Goal: Task Accomplishment & Management: Manage account settings

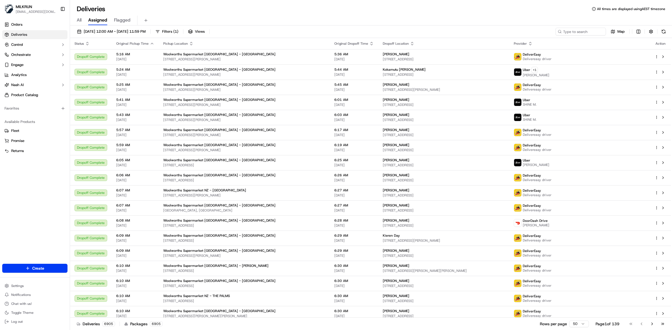
click at [76, 21] on div "All Assigned Flagged" at bounding box center [371, 21] width 602 height 10
click at [80, 20] on span "All" at bounding box center [79, 20] width 5 height 7
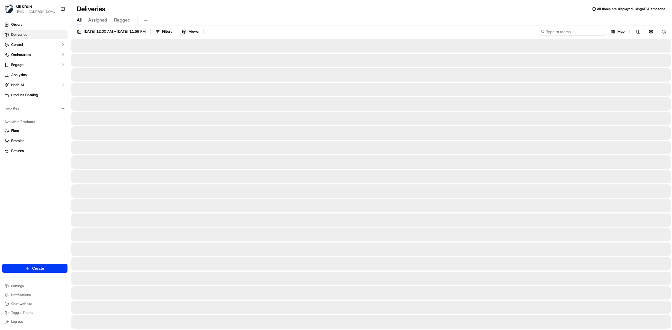
click at [537, 34] on input at bounding box center [571, 32] width 67 height 8
paste input "249d9ee0-2fdc-4081-bf4a-b93051352462"
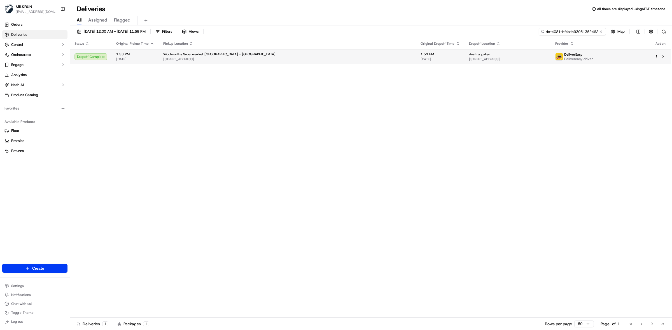
type input "249d9ee0-2fdc-4081-bf4a-b93051352462"
click at [306, 56] on div "Woolworths Supermarket NZ - Masterton" at bounding box center [287, 54] width 248 height 4
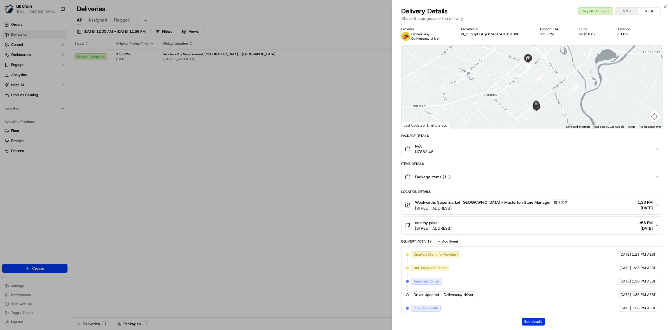
click at [529, 255] on button "See details" at bounding box center [532, 322] width 23 height 8
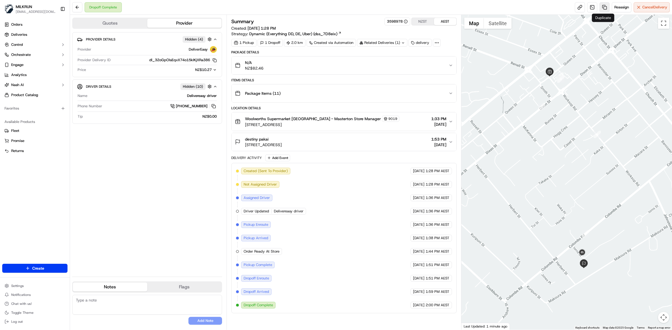
click at [604, 7] on link at bounding box center [604, 7] width 10 height 10
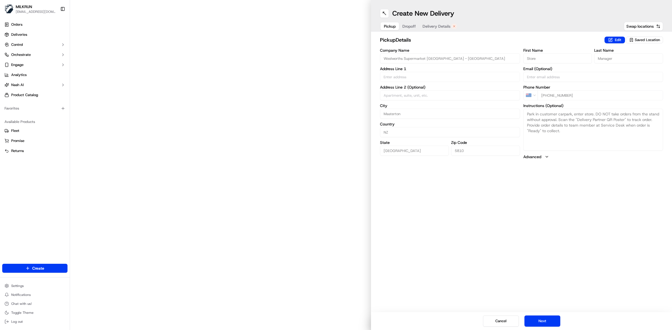
type input "Queen St"
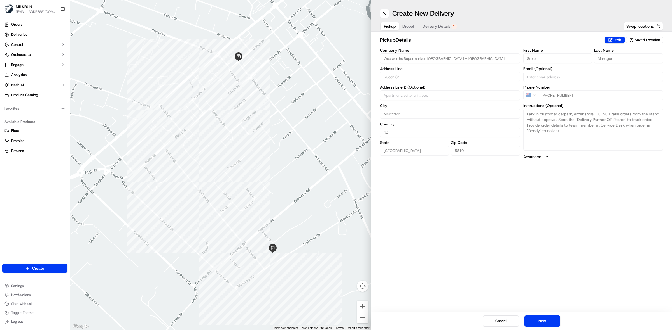
drag, startPoint x: 437, startPoint y: 26, endPoint x: 439, endPoint y: 33, distance: 7.4
click at [437, 26] on span "Delivery Details" at bounding box center [436, 27] width 28 height 6
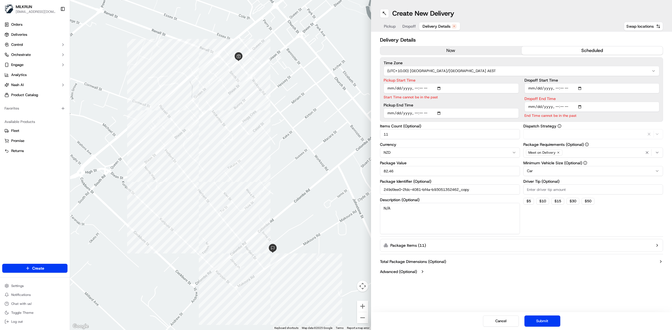
click at [451, 52] on button "now" at bounding box center [450, 50] width 141 height 8
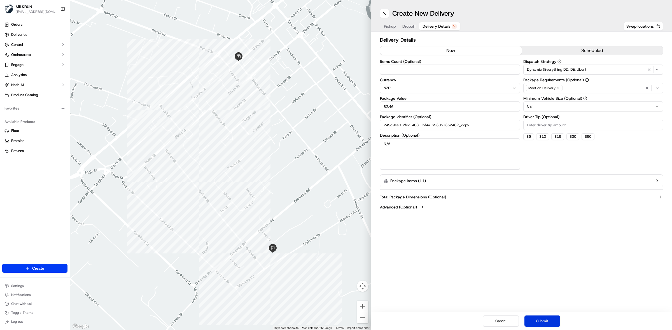
click at [544, 324] on button "Submit" at bounding box center [542, 321] width 36 height 11
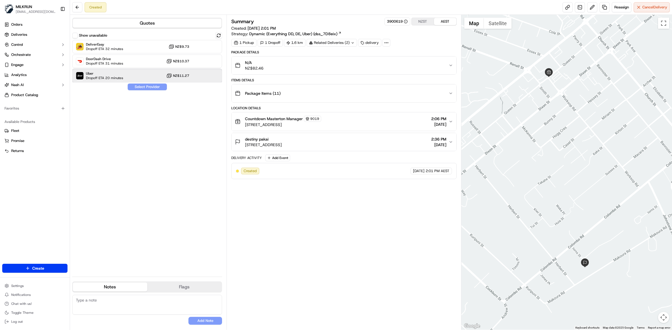
click at [107, 74] on span "Uber" at bounding box center [104, 73] width 37 height 4
click at [146, 86] on button "Assign Provider" at bounding box center [147, 87] width 40 height 7
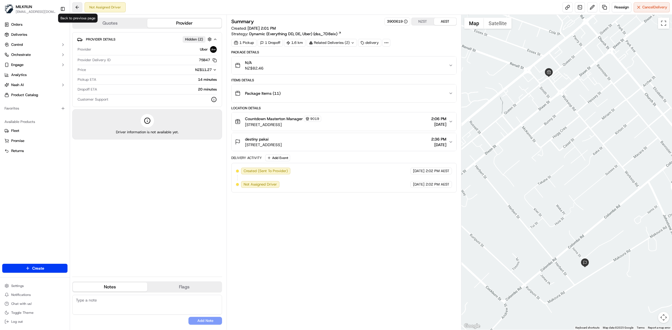
click at [76, 6] on button at bounding box center [77, 7] width 10 height 10
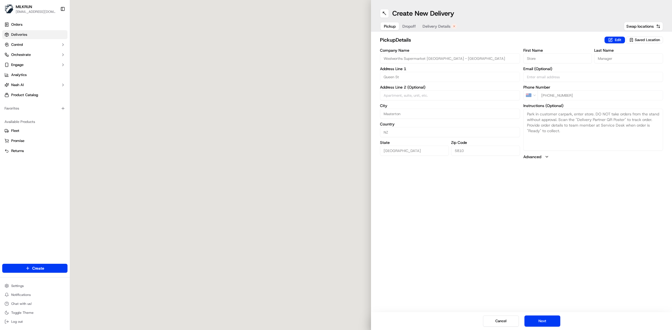
click at [27, 37] on span "Deliveries" at bounding box center [19, 34] width 16 height 5
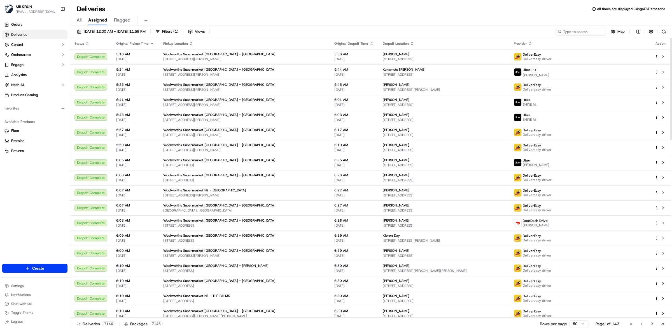
click at [80, 22] on span "All" at bounding box center [79, 20] width 5 height 7
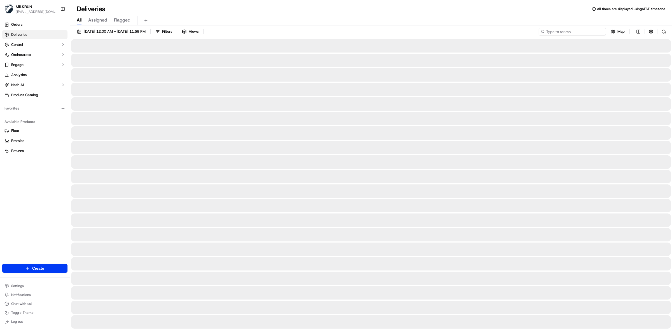
drag, startPoint x: 584, startPoint y: 30, endPoint x: 582, endPoint y: 32, distance: 3.2
click at [583, 31] on input at bounding box center [571, 32] width 67 height 8
paste input "a7511f66-a3dc-4c0a-80c2-64147f551a8d"
type input "a7511f66-a3dc-4c0a-80c2-64147f551a8d"
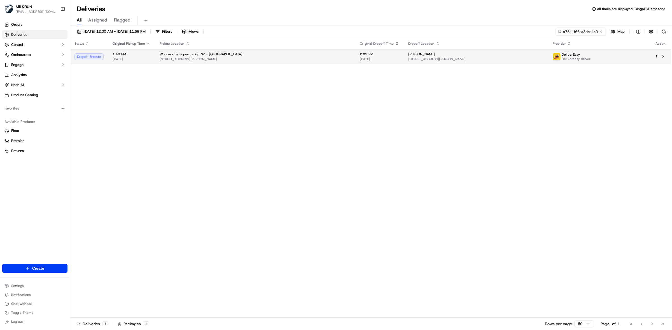
click at [370, 51] on td "2:09 PM 17/09/2025" at bounding box center [379, 56] width 48 height 15
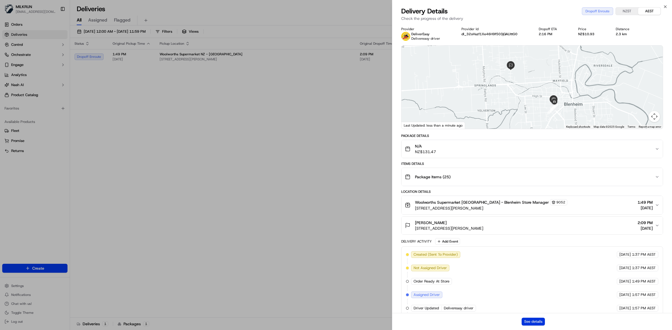
click at [532, 323] on button "See details" at bounding box center [532, 322] width 23 height 8
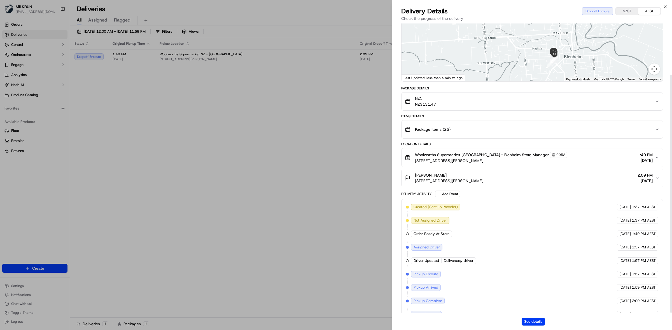
scroll to position [62, 0]
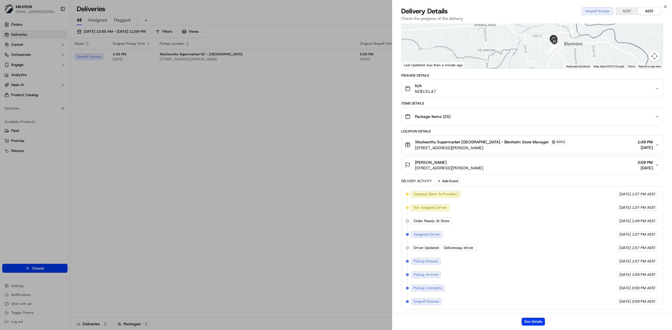
drag, startPoint x: 251, startPoint y: 154, endPoint x: 287, endPoint y: 140, distance: 38.6
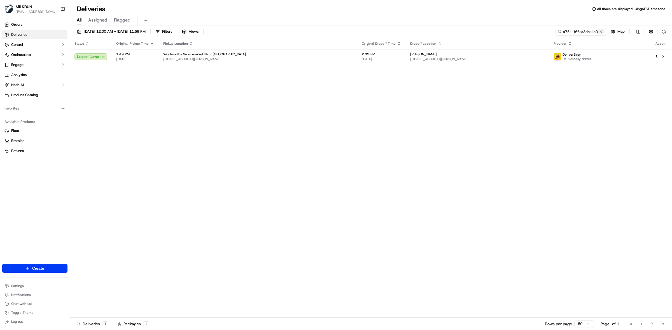
click at [598, 31] on button at bounding box center [601, 32] width 6 height 6
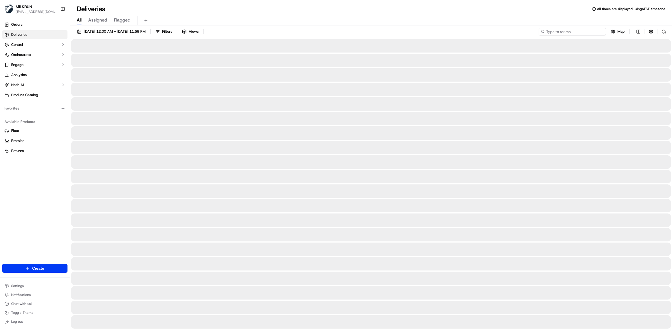
click at [575, 31] on input at bounding box center [571, 32] width 67 height 8
paste input "5375ebdd-f34c-4890-b514-b38b9746450c"
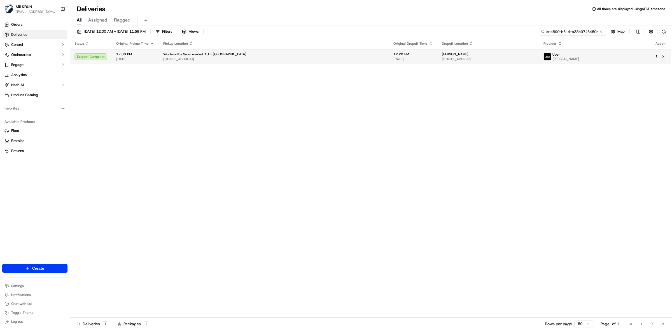
type input "5375ebdd-f34c-4890-b514-b38b9746450c"
click at [393, 62] on span "[DATE]" at bounding box center [412, 59] width 39 height 4
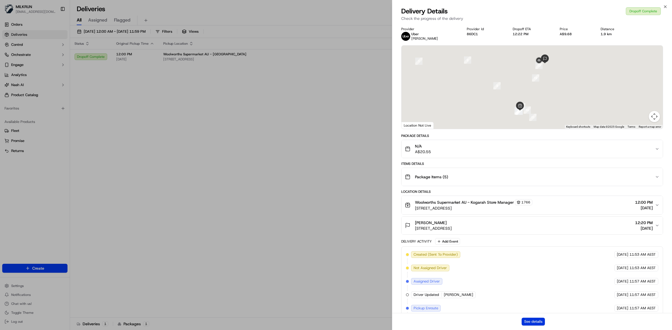
click at [538, 320] on button "See details" at bounding box center [532, 322] width 23 height 8
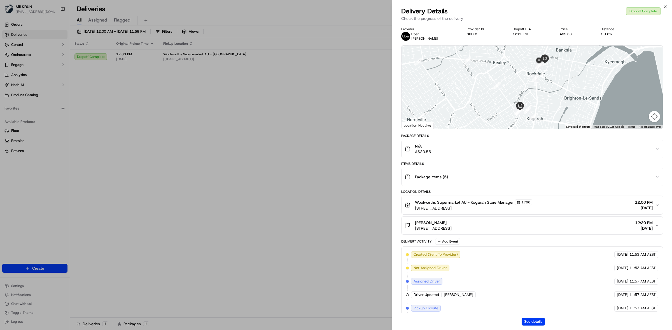
drag, startPoint x: 311, startPoint y: 170, endPoint x: 367, endPoint y: 79, distance: 107.5
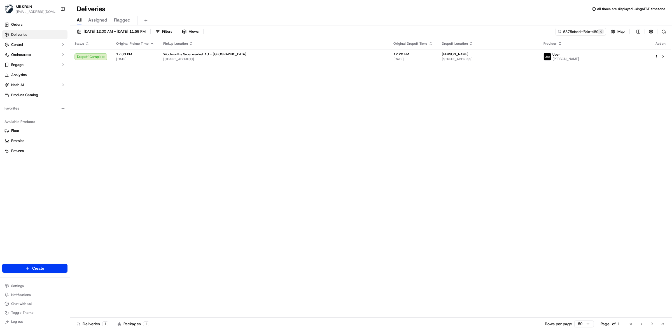
click at [598, 31] on button at bounding box center [601, 32] width 6 height 6
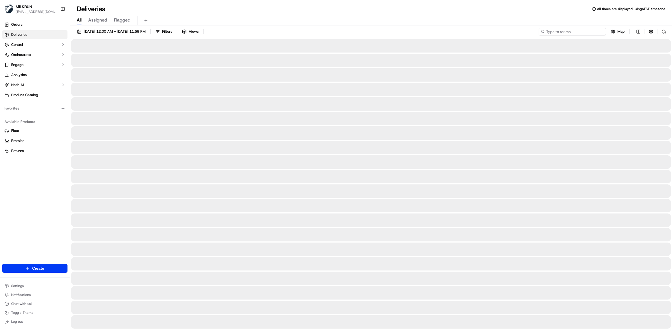
click at [579, 30] on input at bounding box center [571, 32] width 67 height 8
paste input "e669b978-6962-47c4-a71f-a86332e97ad9"
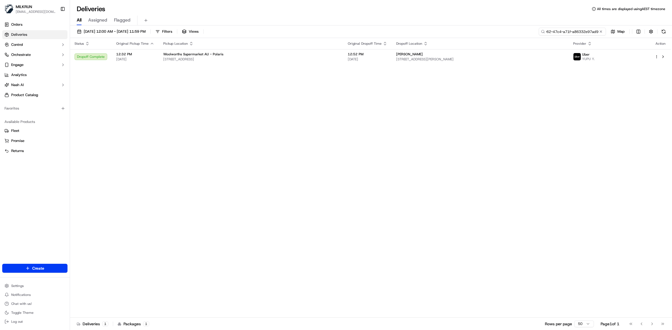
type input "e669b978-6962-47c4-a71f-a86332e97ad9"
click at [302, 55] on div "Woolworths Supermarket AU - Polaris" at bounding box center [250, 54] width 175 height 4
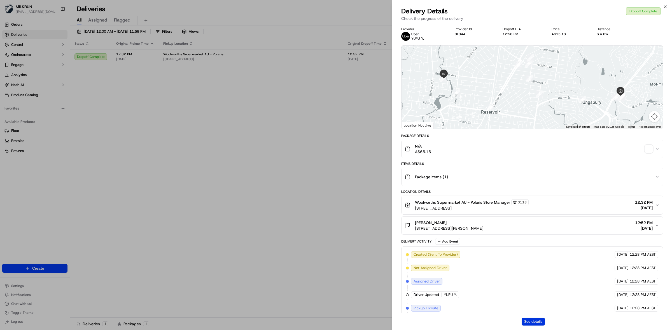
click at [532, 324] on button "See details" at bounding box center [532, 322] width 23 height 8
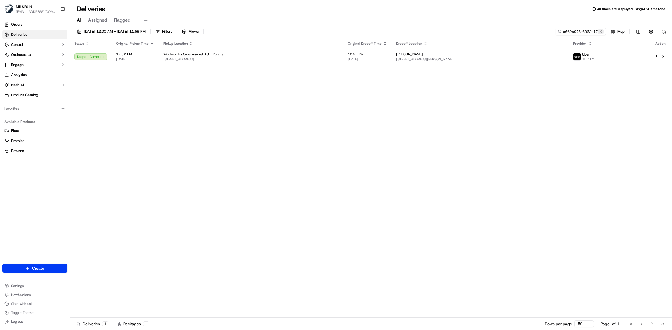
click at [600, 30] on button at bounding box center [601, 32] width 6 height 6
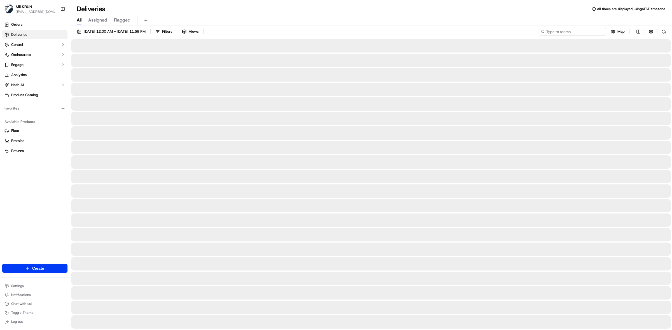
click at [584, 33] on input at bounding box center [571, 32] width 67 height 8
paste input "5375ebdd-f34c-4890-b514-b38b9746450c"
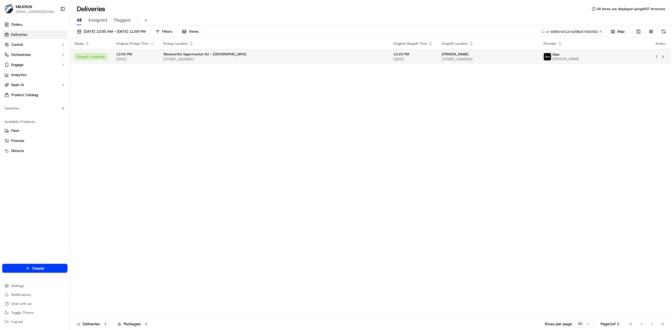
type input "5375ebdd-f34c-4890-b514-b38b9746450c"
click at [442, 60] on span "30 York St, Rockdale, NSW 2216, AU" at bounding box center [488, 59] width 92 height 4
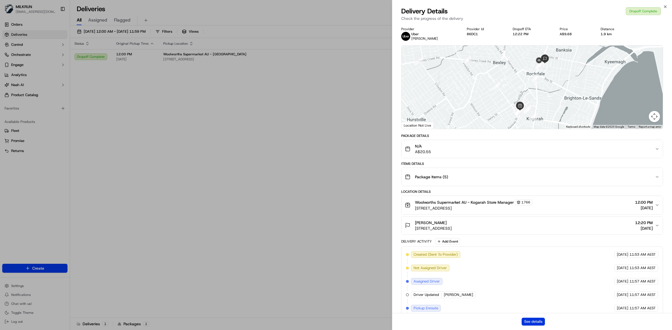
click at [529, 321] on button "See details" at bounding box center [532, 322] width 23 height 8
drag, startPoint x: 264, startPoint y: 107, endPoint x: 163, endPoint y: 59, distance: 112.3
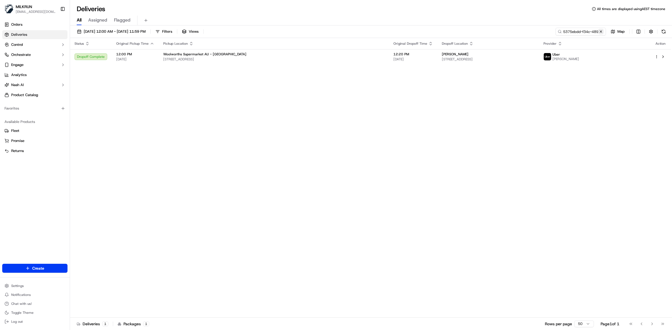
click at [600, 32] on button at bounding box center [601, 32] width 6 height 6
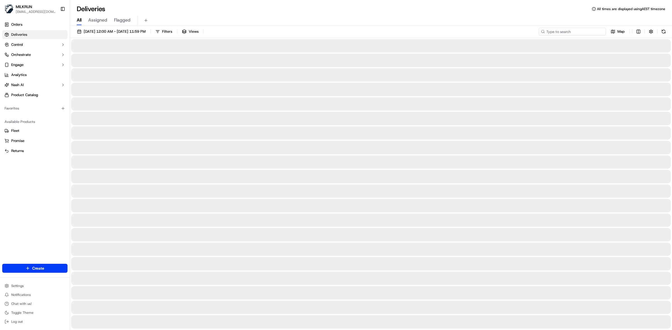
click at [585, 31] on input at bounding box center [571, 32] width 67 height 8
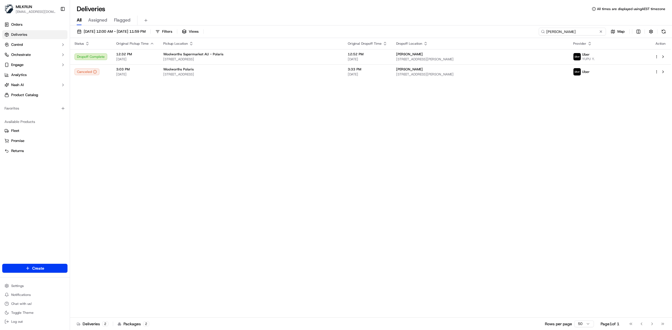
type input "ashlyn henderson"
drag, startPoint x: 601, startPoint y: 30, endPoint x: 535, endPoint y: 0, distance: 72.1
click at [601, 30] on button at bounding box center [601, 32] width 6 height 6
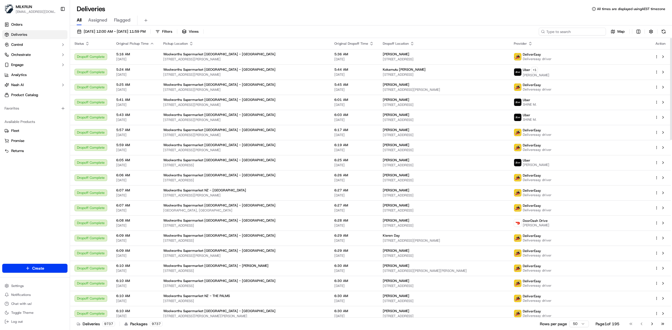
click at [576, 33] on input at bounding box center [571, 32] width 67 height 8
paste input "e7ede4ad-e93b-43d1-b5c9-591aab952ccb"
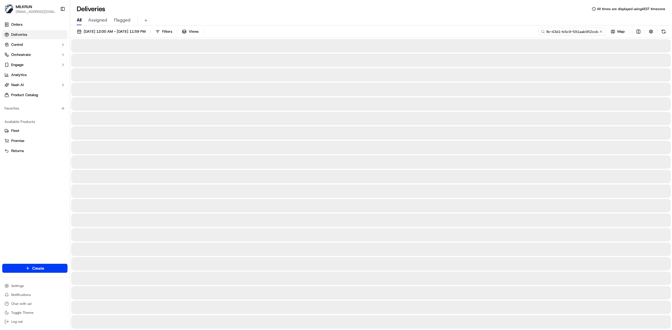
type input "e7ede4ad-e93b-43d1-b5c9-591aab952ccb"
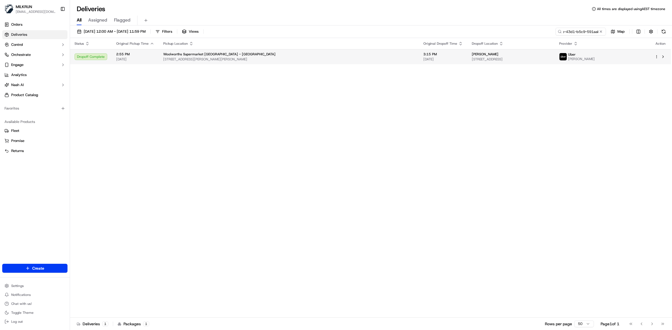
click at [268, 58] on span "33 Carlyle St, Napier, Hawke's Bay 4110, NZ" at bounding box center [288, 59] width 251 height 4
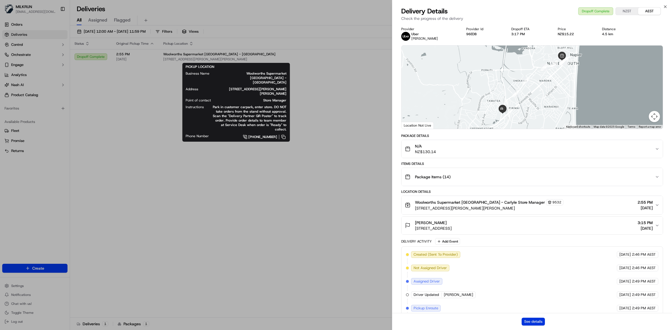
click at [529, 320] on button "See details" at bounding box center [532, 322] width 23 height 8
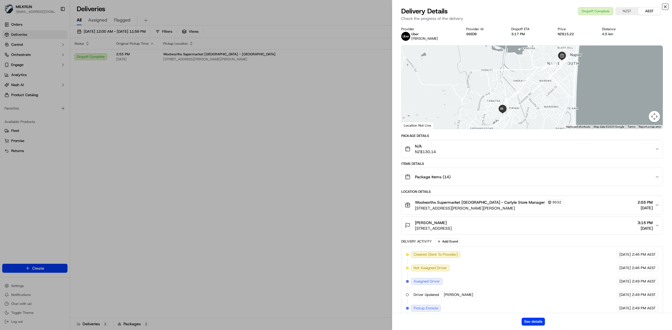
click at [666, 7] on icon "button" at bounding box center [665, 6] width 4 height 4
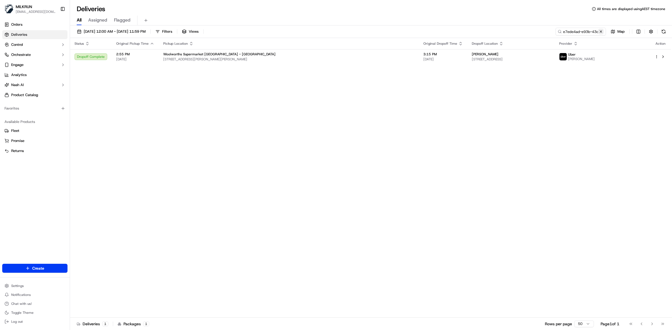
click at [601, 31] on button at bounding box center [601, 32] width 6 height 6
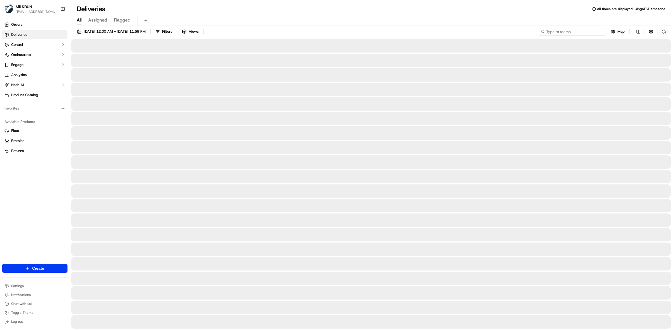
click at [586, 31] on input at bounding box center [571, 32] width 67 height 8
paste input "e7ede4ad-e93b-43d1-b5c9-591aab952ccb"
type input "e7ede4ad-e93b-43d1-b5c9-591aab952ccb"
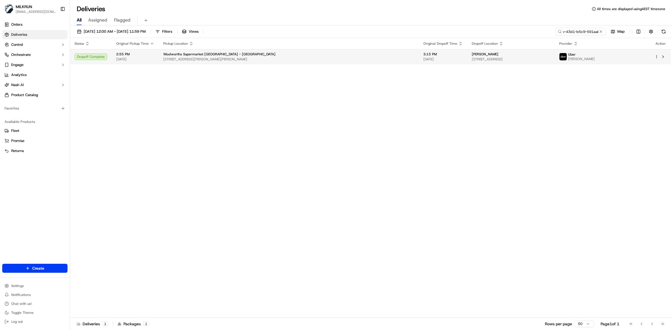
click at [471, 57] on span "8/261 Taradale Road, Pirimai, Hawke's Bay Region 4112, NZ" at bounding box center [510, 59] width 78 height 4
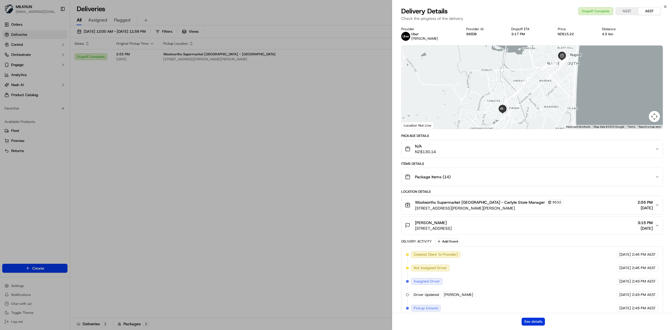
click at [535, 325] on button "See details" at bounding box center [532, 322] width 23 height 8
drag, startPoint x: 295, startPoint y: 164, endPoint x: 278, endPoint y: 24, distance: 141.6
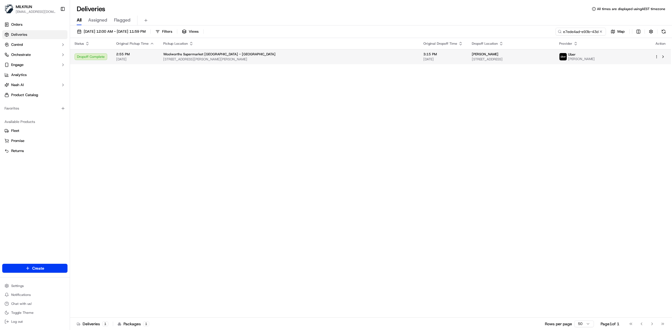
drag, startPoint x: 278, startPoint y: 113, endPoint x: 276, endPoint y: 55, distance: 58.5
click at [279, 101] on div "Status Original Pickup Time Pickup Location Original Dropoff Time Dropoff Locat…" at bounding box center [370, 178] width 600 height 280
click at [601, 31] on button at bounding box center [601, 32] width 6 height 6
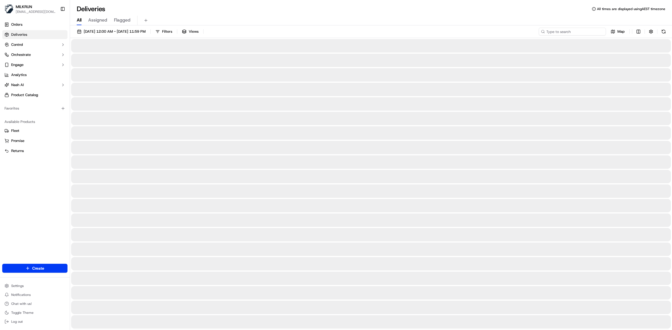
click at [581, 31] on input at bounding box center [571, 32] width 67 height 8
paste input "0cfa6db2-2525-4dde-8827-b4f9e083a8dd"
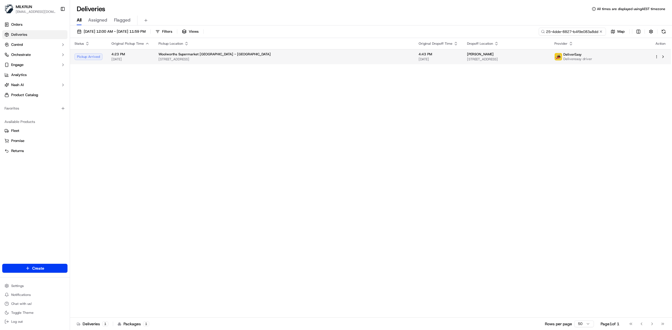
type input "0cfa6db2-2525-4dde-8827-b4f9e083a8dd"
click at [273, 59] on span "61 Silverdale St, Silverdale, Auckland 0932, NZ" at bounding box center [283, 59] width 251 height 4
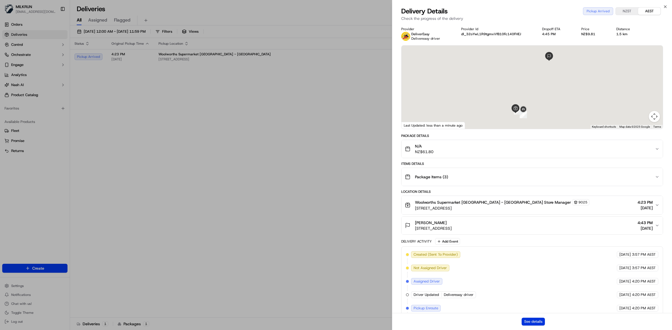
click at [534, 320] on button "See details" at bounding box center [532, 322] width 23 height 8
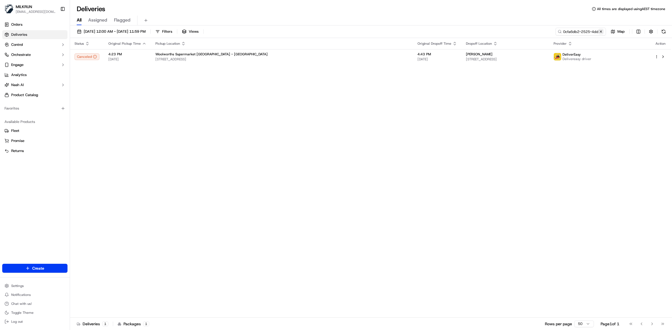
click at [600, 31] on button at bounding box center [601, 32] width 6 height 6
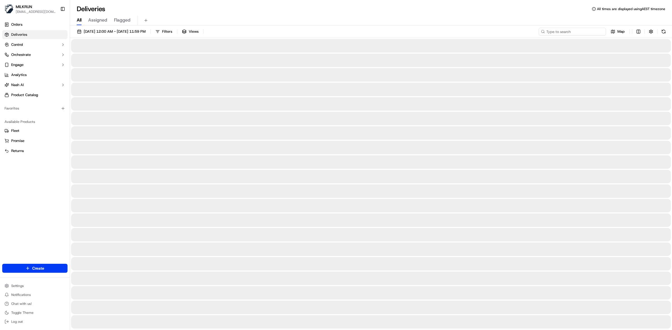
click at [577, 31] on input at bounding box center [571, 32] width 67 height 8
paste input "f1c7b662-17d0-42ad-9d1e-5bc24825a446"
type input "f1c7b662-17d0-42ad-9d1e-5bc24825a446"
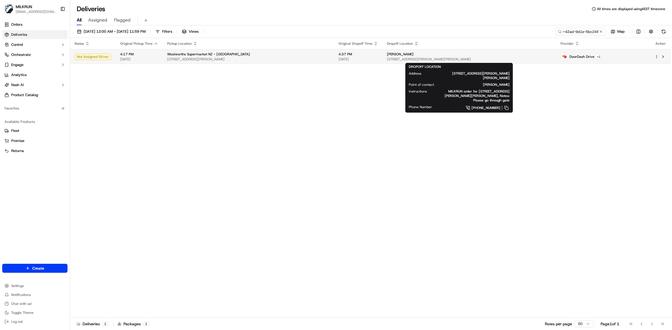
click at [455, 58] on span "40 King Charles Drive, Kingsley Heights, Wellington 5018, NZ" at bounding box center [469, 59] width 165 height 4
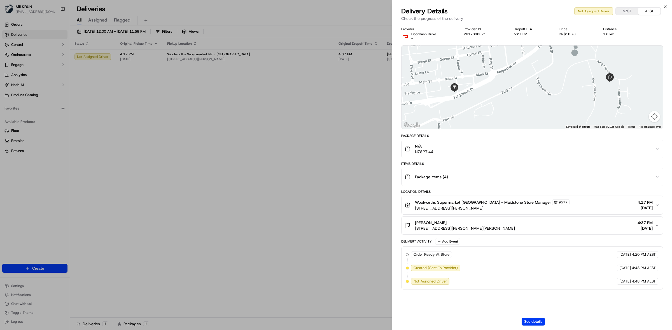
drag, startPoint x: 535, startPoint y: 317, endPoint x: 489, endPoint y: 90, distance: 231.6
click at [535, 316] on div "See details" at bounding box center [532, 321] width 280 height 17
click at [528, 322] on button "See details" at bounding box center [532, 322] width 23 height 8
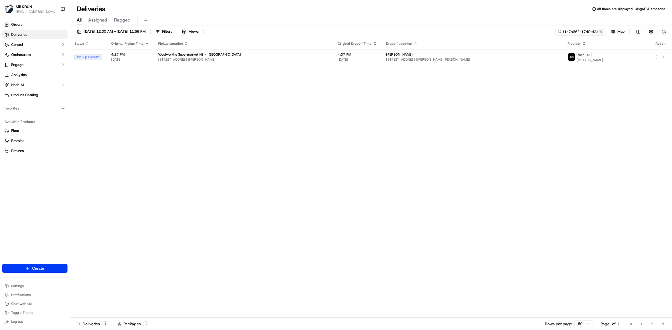
click at [599, 31] on button at bounding box center [601, 32] width 6 height 6
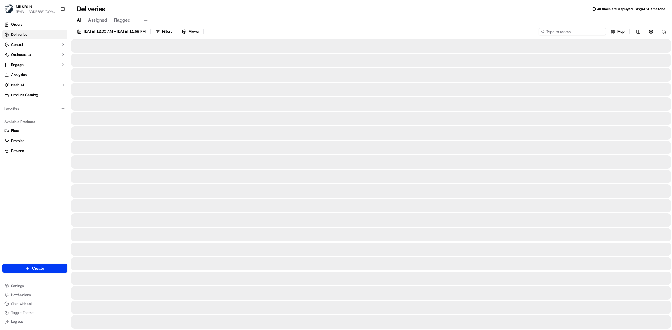
click at [570, 32] on input at bounding box center [571, 32] width 67 height 8
paste input "23fef6ee-3277-4a1a-a78e-539c3c7f3318"
type input "23fef6ee-3277-4a1a-a78e-539c3c7f3318"
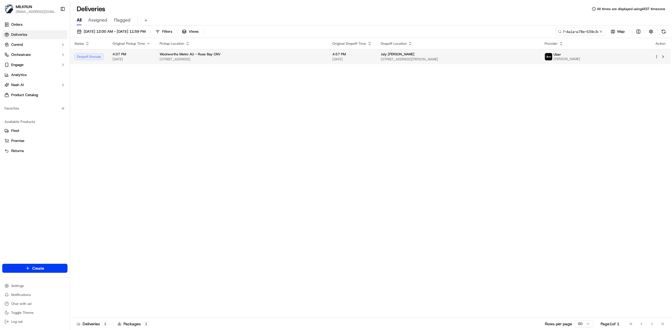
click at [295, 57] on span "757 New South Head Rd, Rose Bay, NSW 2029, AU" at bounding box center [241, 59] width 164 height 4
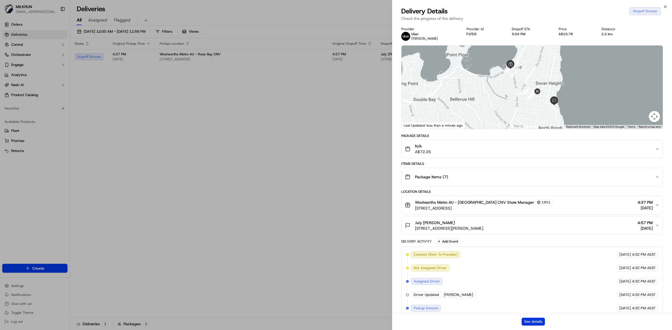
click at [535, 323] on button "See details" at bounding box center [532, 322] width 23 height 8
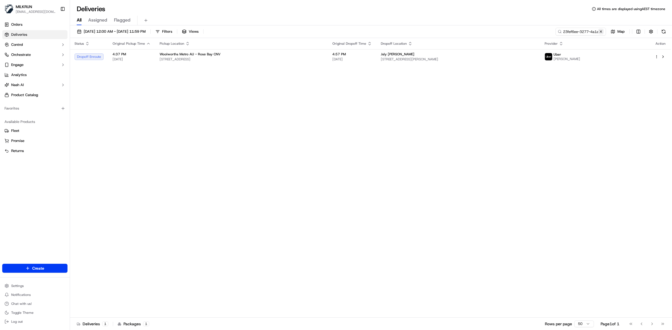
drag, startPoint x: 600, startPoint y: 31, endPoint x: 576, endPoint y: 31, distance: 23.2
click at [599, 31] on button at bounding box center [601, 32] width 6 height 6
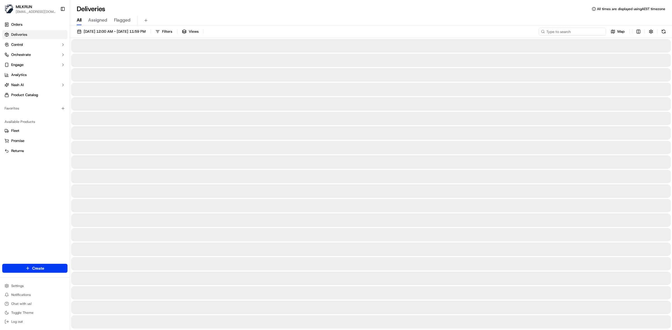
click at [576, 31] on input at bounding box center [571, 32] width 67 height 8
paste input "b8d808c1-8c72-43e2-bccc-6dd41d597484"
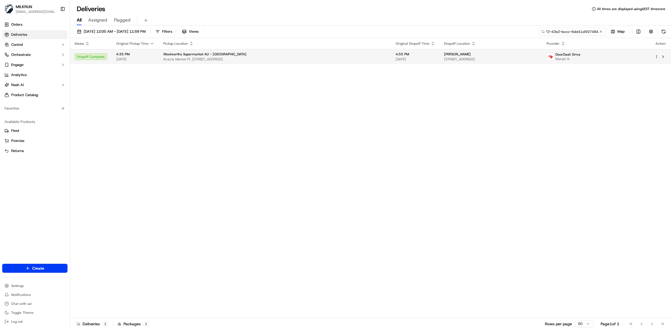
type input "b8d808c1-8c72-43e2-bccc-6dd41d597484"
click at [398, 51] on td "4:55 PM 17/09/2025" at bounding box center [415, 56] width 48 height 15
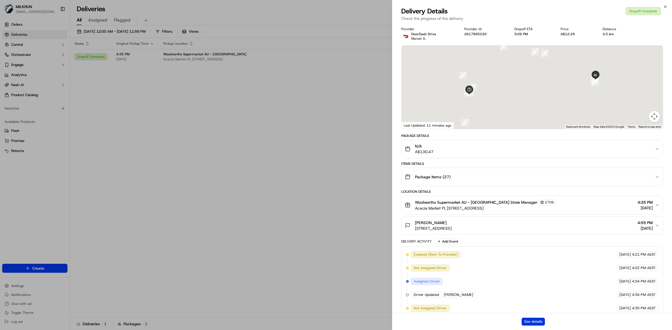
click at [538, 325] on button "See details" at bounding box center [532, 322] width 23 height 8
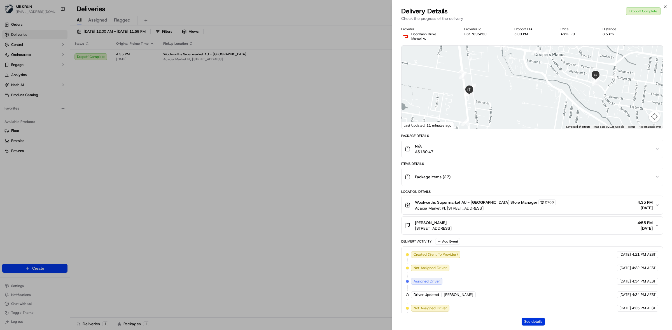
click at [539, 322] on button "See details" at bounding box center [532, 322] width 23 height 8
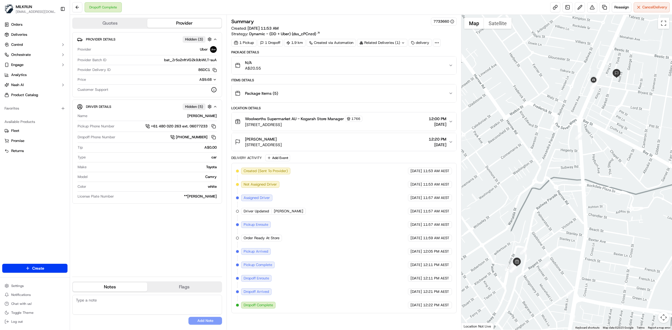
click at [396, 65] on div "N/A A$20.55" at bounding box center [341, 65] width 213 height 11
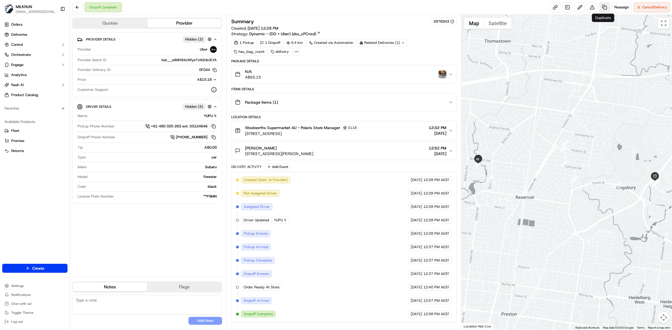
click at [604, 6] on link at bounding box center [604, 7] width 10 height 10
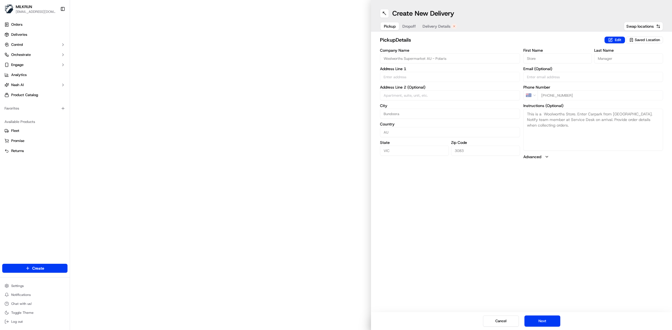
type input "8 - 20 Galileo Gateway"
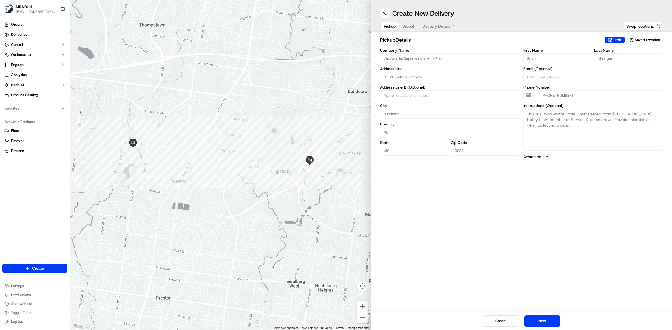
click at [442, 27] on span "Delivery Details" at bounding box center [436, 27] width 28 height 6
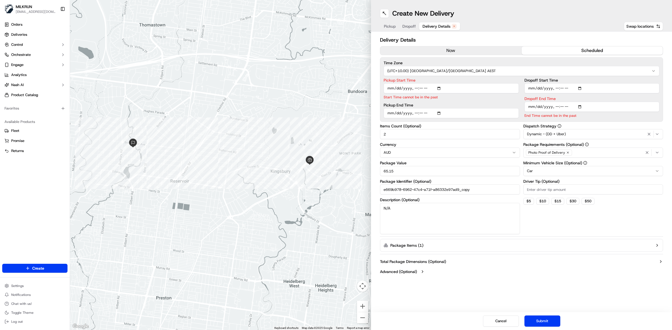
click at [457, 51] on button "now" at bounding box center [450, 50] width 141 height 8
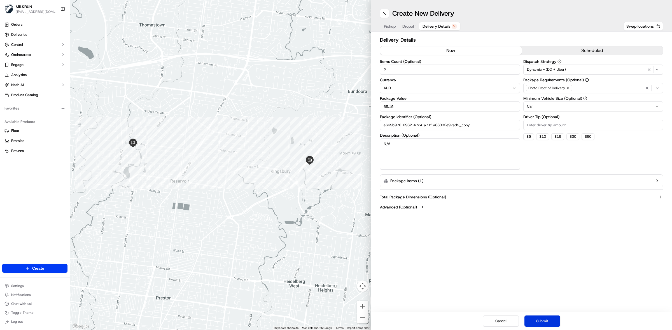
click at [546, 319] on button "Submit" at bounding box center [542, 321] width 36 height 11
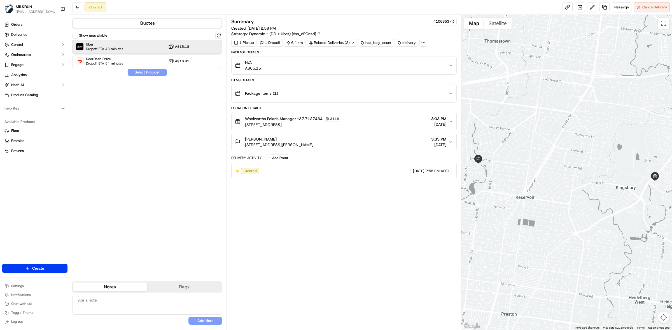
click at [145, 46] on div "Uber Dropoff ETA 48 minutes A$15.18" at bounding box center [147, 46] width 150 height 13
drag, startPoint x: 146, startPoint y: 70, endPoint x: 265, endPoint y: 53, distance: 120.3
click at [146, 69] on button "Assign Provider" at bounding box center [147, 72] width 40 height 7
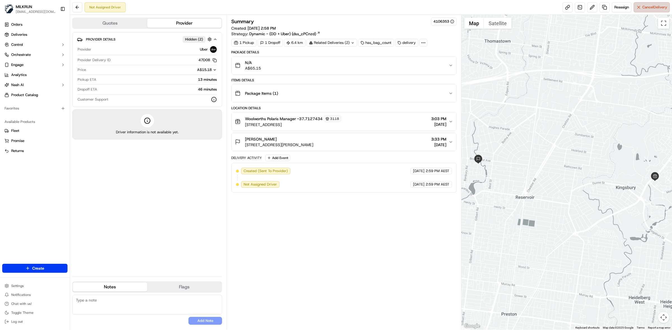
click at [656, 8] on span "Cancel Delivery" at bounding box center [654, 7] width 25 height 5
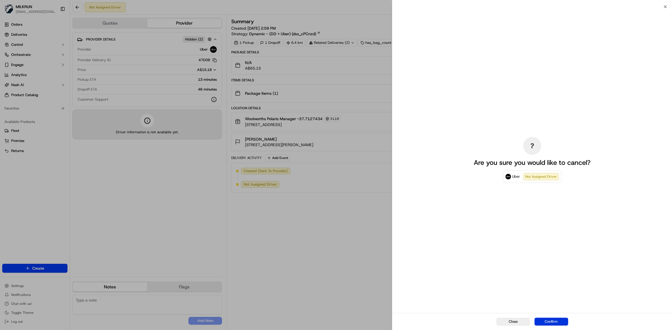
click at [553, 323] on button "Confirm" at bounding box center [551, 322] width 34 height 8
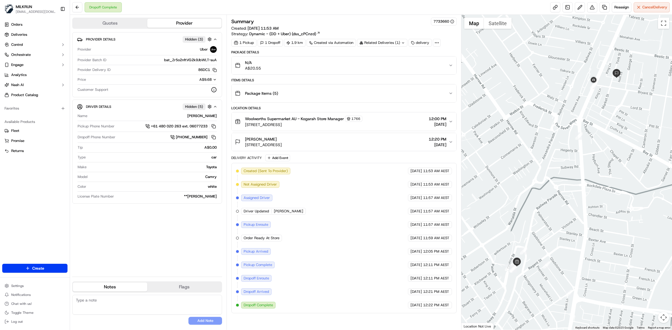
click at [341, 66] on div "N/A A$20.55" at bounding box center [341, 65] width 213 height 11
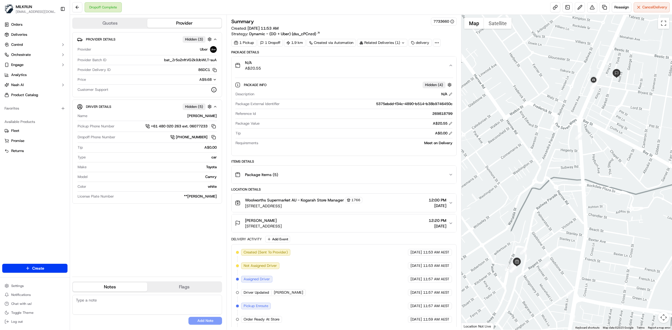
click at [341, 66] on div "N/A A$20.55" at bounding box center [341, 65] width 213 height 11
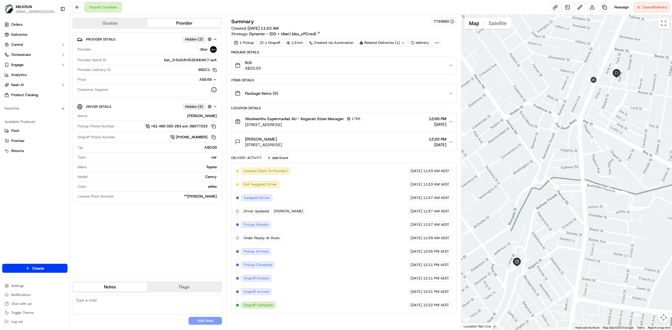
click at [379, 95] on div "Package Items ( 5 )" at bounding box center [341, 93] width 213 height 11
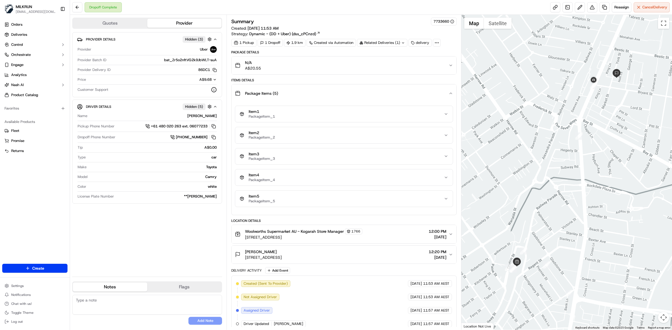
click at [381, 96] on div "Package Items ( 5 )" at bounding box center [341, 93] width 213 height 11
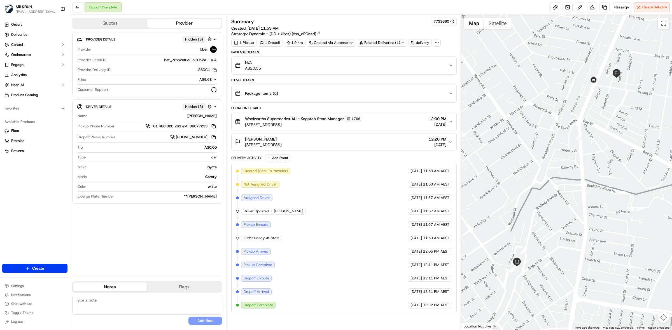
drag, startPoint x: 420, startPoint y: 59, endPoint x: 417, endPoint y: 63, distance: 5.2
click at [420, 59] on button "N/A A$20.55" at bounding box center [343, 66] width 225 height 18
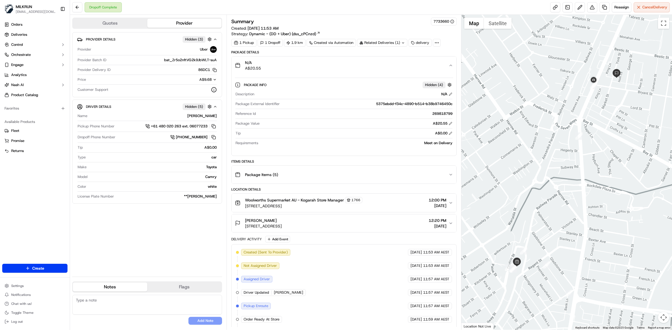
click at [409, 63] on div "N/A A$20.55" at bounding box center [341, 65] width 213 height 11
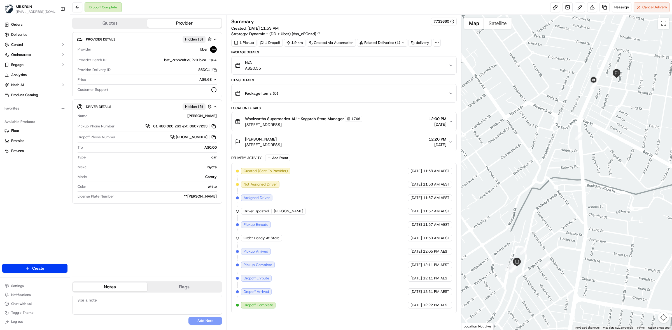
click at [429, 66] on div "N/A A$20.55" at bounding box center [341, 65] width 213 height 11
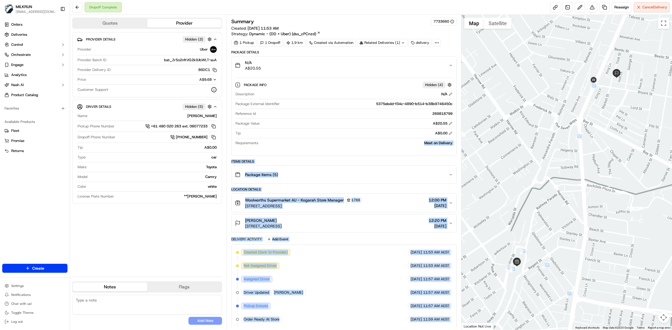
click at [468, 143] on div "Quotes Provider Provider Details Hidden ( 3 ) Provider Uber Provider Batch ID b…" at bounding box center [371, 172] width 602 height 315
click at [400, 154] on div "Package Info Hidden ( 4 ) Description N/A Package External Identifier 5375ebdd-…" at bounding box center [343, 114] width 225 height 81
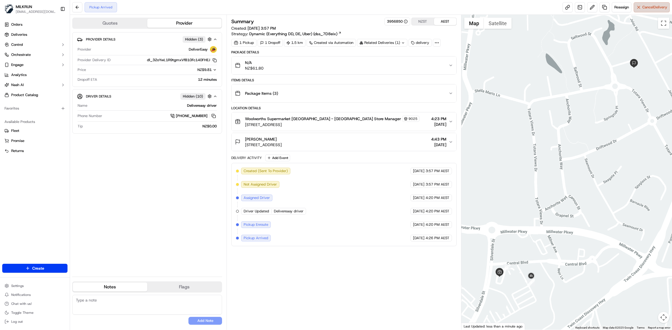
click at [657, 10] on button "Cancel Delivery" at bounding box center [651, 7] width 36 height 10
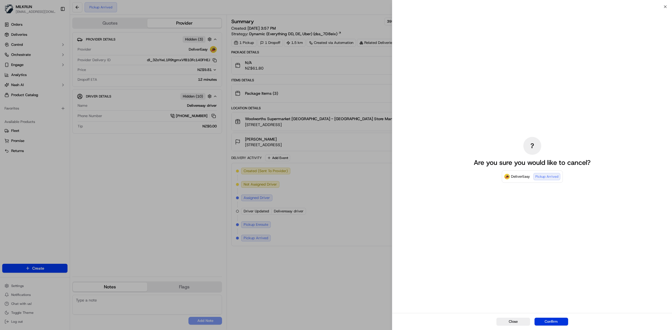
click at [559, 319] on button "Confirm" at bounding box center [551, 322] width 34 height 8
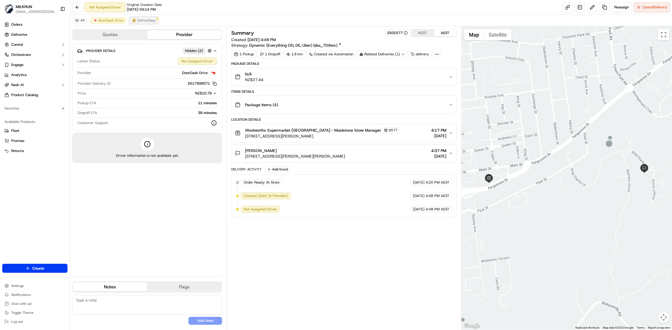
click at [149, 20] on span "DeliverEasy" at bounding box center [146, 20] width 18 height 4
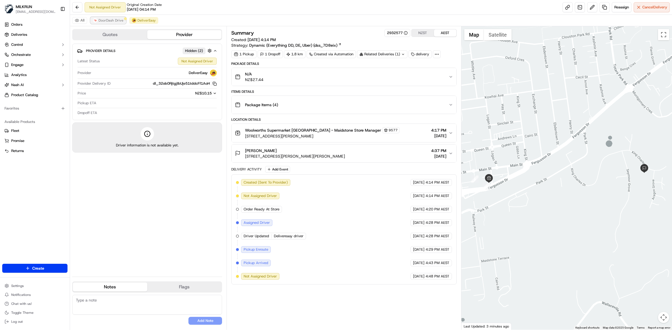
click at [107, 18] on button "DoorDash Drive" at bounding box center [108, 20] width 36 height 7
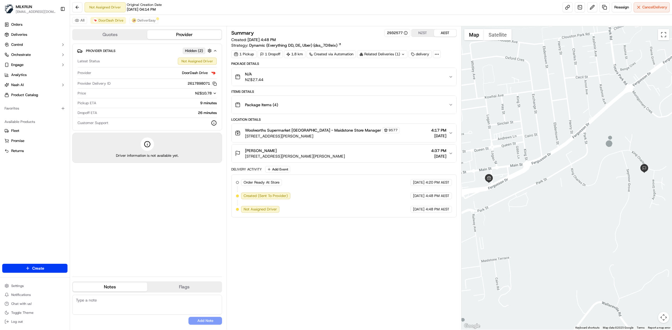
click at [333, 76] on div "N/A NZ$27.44" at bounding box center [341, 76] width 213 height 11
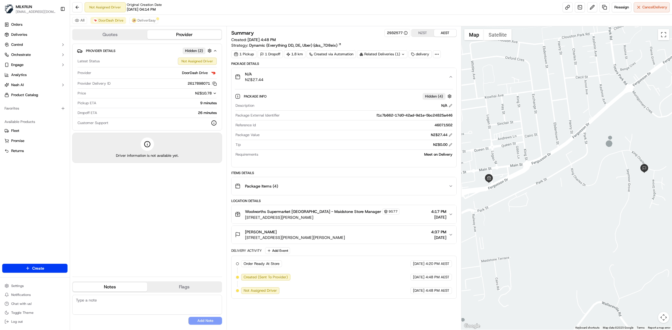
click at [333, 76] on div "N/A NZ$27.44" at bounding box center [341, 76] width 213 height 11
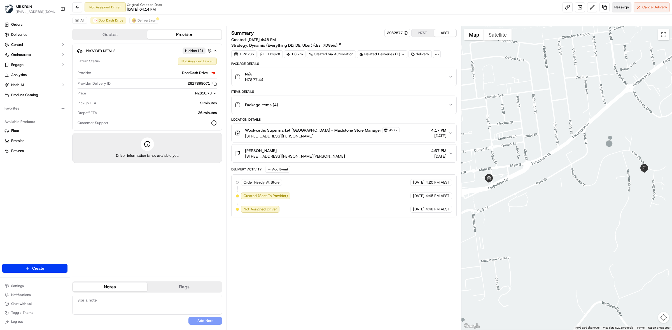
click at [623, 6] on span "Reassign" at bounding box center [621, 7] width 15 height 5
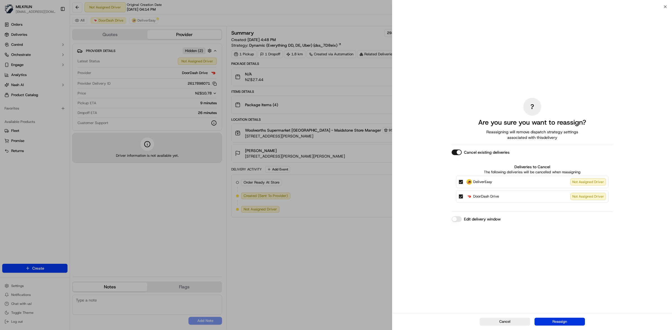
click at [563, 322] on button "Reassign" at bounding box center [559, 322] width 50 height 8
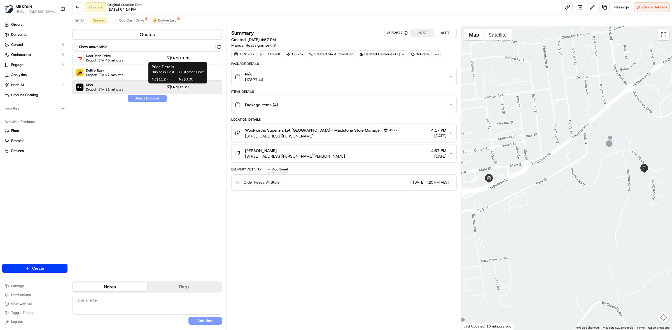
drag, startPoint x: 112, startPoint y: 88, endPoint x: 117, endPoint y: 106, distance: 18.8
click at [112, 88] on span "Dropoff ETA 21 minutes" at bounding box center [104, 89] width 37 height 4
click at [149, 97] on button "Assign Provider" at bounding box center [147, 98] width 40 height 7
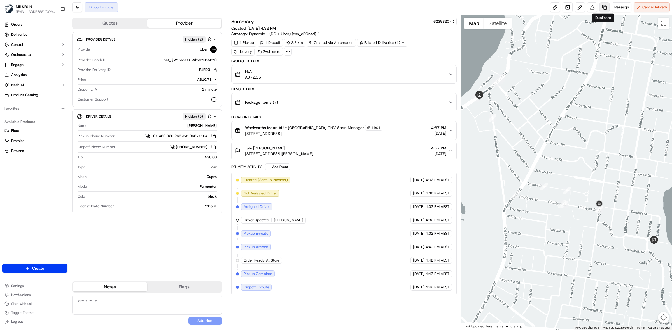
click at [604, 8] on link at bounding box center [604, 7] width 10 height 10
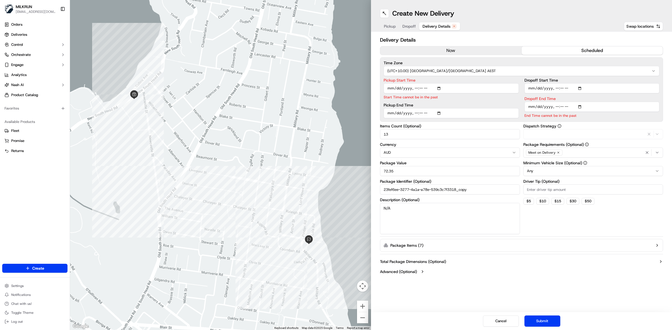
click at [439, 25] on span "Delivery Details" at bounding box center [436, 27] width 28 height 6
click at [453, 44] on h2 "Delivery Details" at bounding box center [521, 40] width 283 height 8
click at [451, 48] on button "now" at bounding box center [450, 50] width 141 height 8
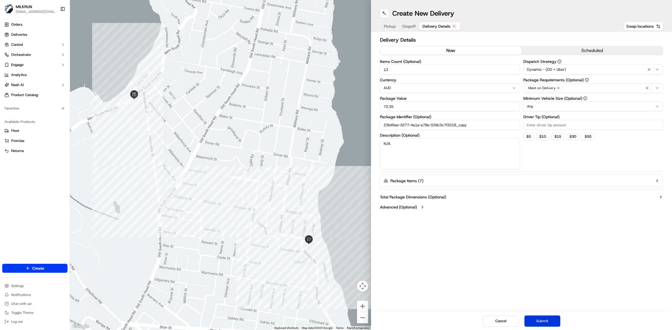
click at [536, 322] on button "Submit" at bounding box center [542, 321] width 36 height 11
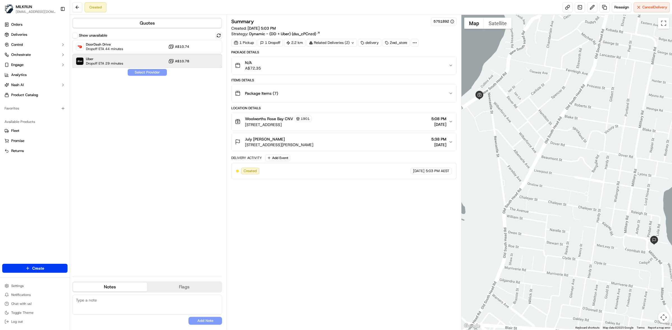
click at [110, 62] on span "Dropoff ETA 29 minutes" at bounding box center [104, 63] width 37 height 4
click at [155, 74] on button "Assign Provider" at bounding box center [147, 72] width 40 height 7
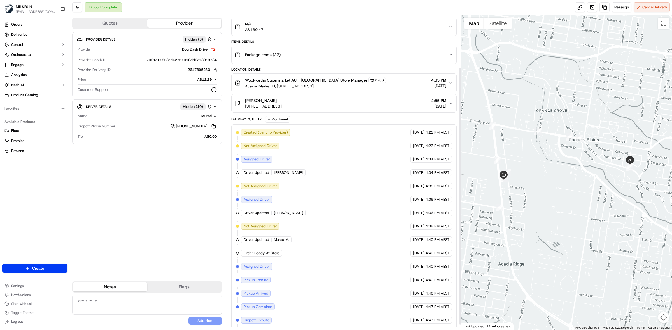
scroll to position [70, 0]
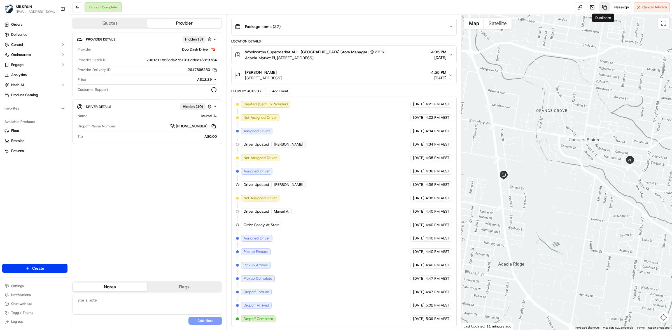
click at [602, 8] on link at bounding box center [604, 7] width 10 height 10
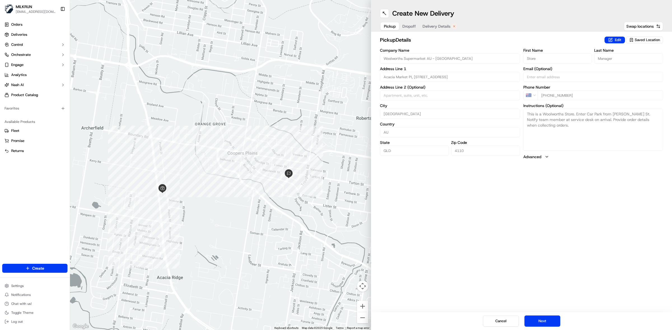
click at [443, 27] on span "Delivery Details" at bounding box center [436, 27] width 28 height 6
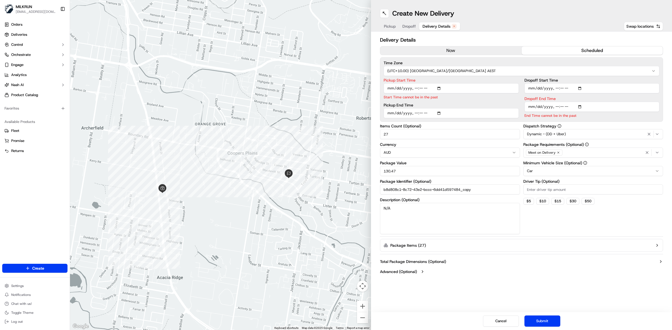
click at [459, 51] on button "now" at bounding box center [450, 50] width 141 height 8
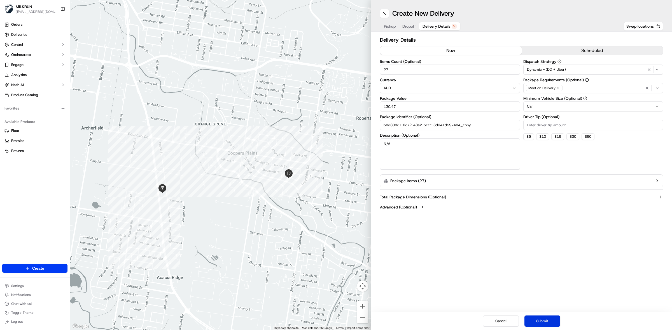
click at [543, 323] on button "Submit" at bounding box center [542, 321] width 36 height 11
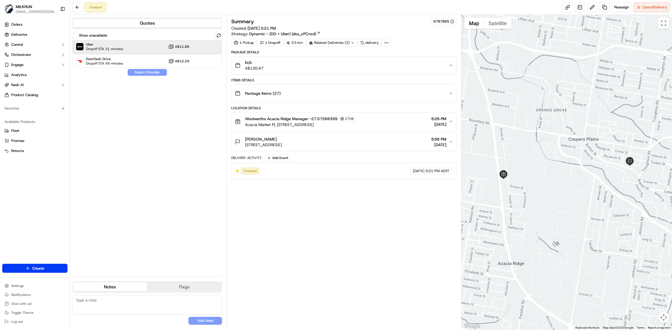
click at [140, 47] on div "Uber Dropoff ETA 31 minutes A$11.88" at bounding box center [147, 46] width 150 height 13
click at [146, 73] on button "Assign Provider" at bounding box center [147, 72] width 40 height 7
